Goal: Check status: Check status

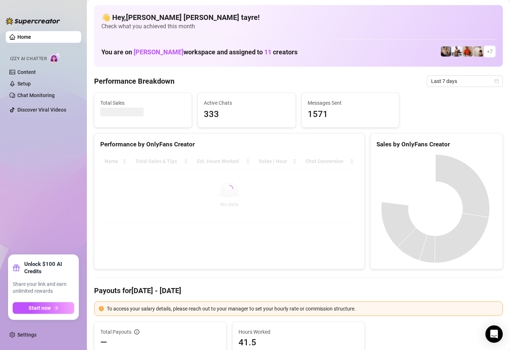
click at [134, 221] on div at bounding box center [229, 188] width 258 height 69
drag, startPoint x: 450, startPoint y: 82, endPoint x: 450, endPoint y: 86, distance: 4.3
click at [450, 82] on span "Last 7 days" at bounding box center [464, 81] width 67 height 11
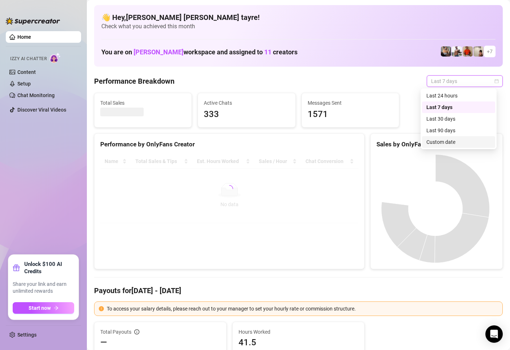
click at [441, 143] on div "Custom date" at bounding box center [458, 142] width 64 height 8
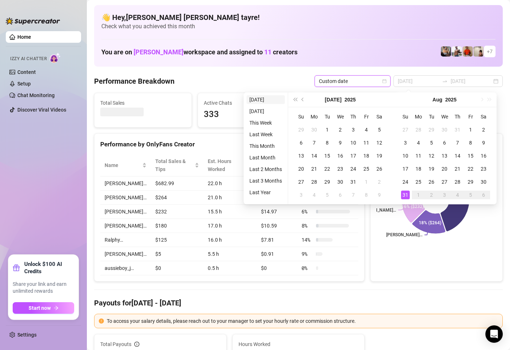
type input "[DATE]"
click at [257, 101] on li "[DATE]" at bounding box center [266, 99] width 38 height 9
type input "[DATE]"
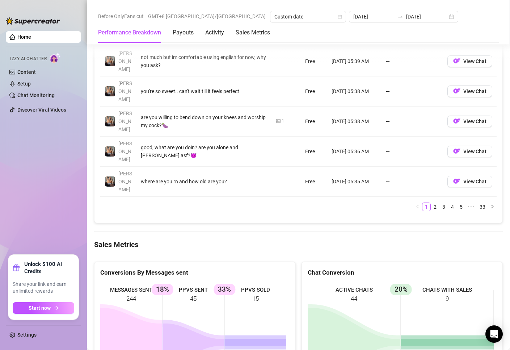
scroll to position [941, 0]
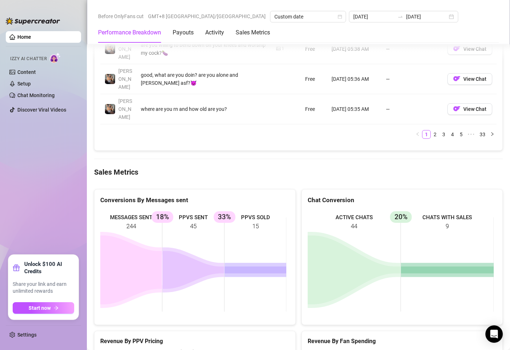
drag, startPoint x: 139, startPoint y: 268, endPoint x: 140, endPoint y: 264, distance: 3.9
click at [139, 337] on div "Revenue By PPV Pricing Most of your revenue came from $90-$100 PPVs" at bounding box center [194, 347] width 189 height 20
click at [64, 195] on ul "Home Izzy AI Chatter Content Setup Chat Monitoring Discover Viral Videos" at bounding box center [43, 139] width 75 height 223
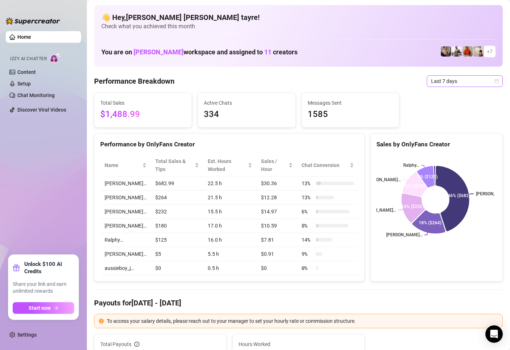
click at [439, 81] on span "Last 7 days" at bounding box center [464, 81] width 67 height 11
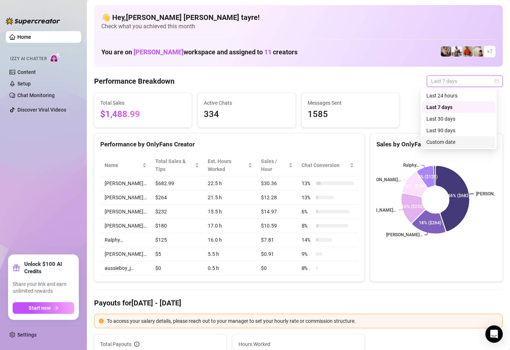
click at [440, 144] on div "Custom date" at bounding box center [458, 142] width 64 height 8
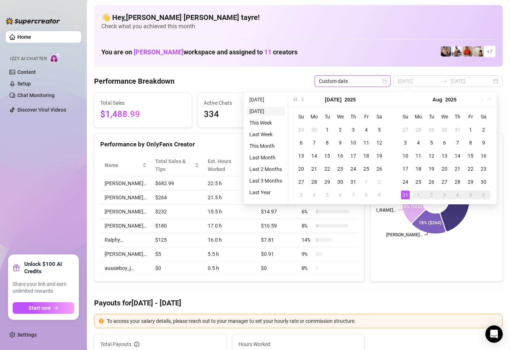
type input "[DATE]"
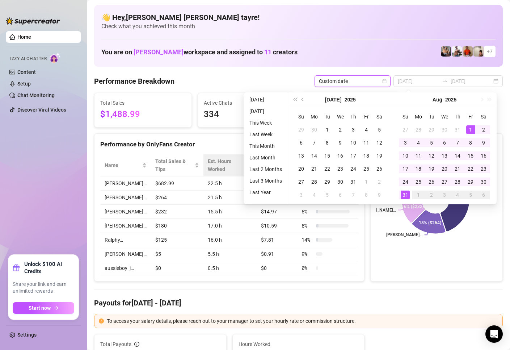
click at [262, 146] on li "This Month" at bounding box center [266, 146] width 38 height 9
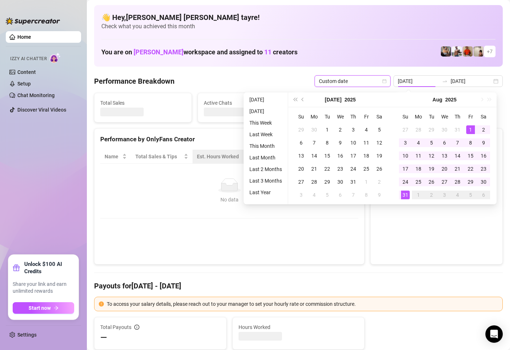
type input "[DATE]"
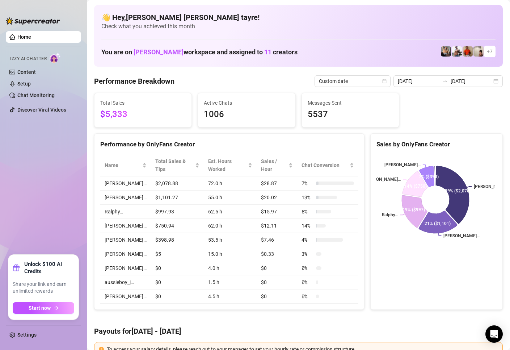
click at [68, 159] on ul "Home Izzy AI Chatter Content Setup Chat Monitoring Discover Viral Videos" at bounding box center [43, 139] width 75 height 223
